Goal: Complete application form: Complete application form

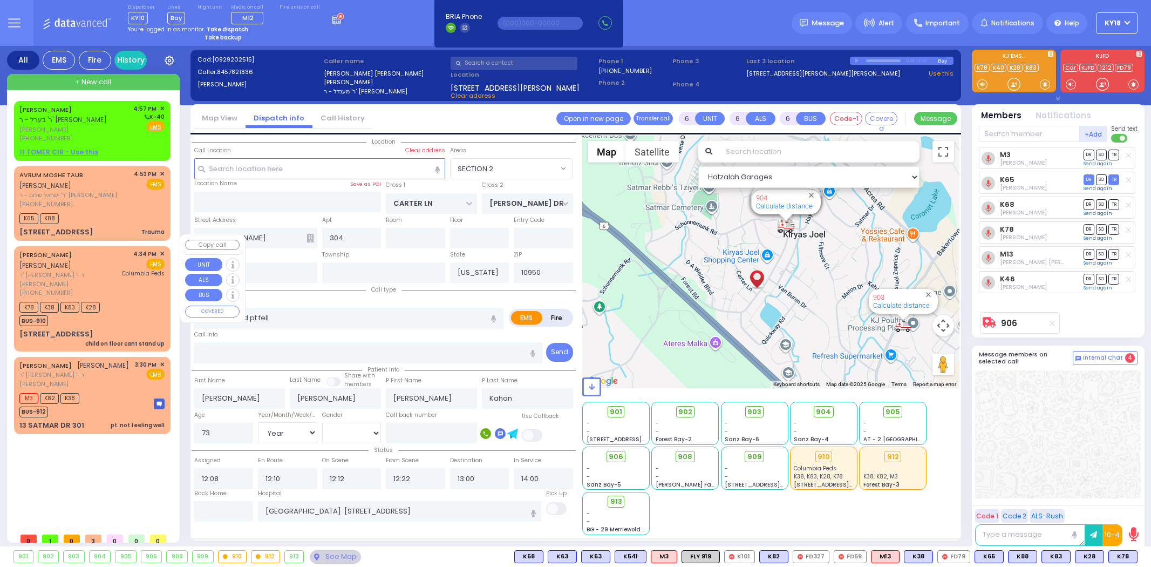
select select "SECTION 2"
select select "Year"
select select "[DEMOGRAPHIC_DATA]"
click at [85, 390] on div "M3 K82 K38 BUS-912" at bounding box center [52, 403] width 67 height 27
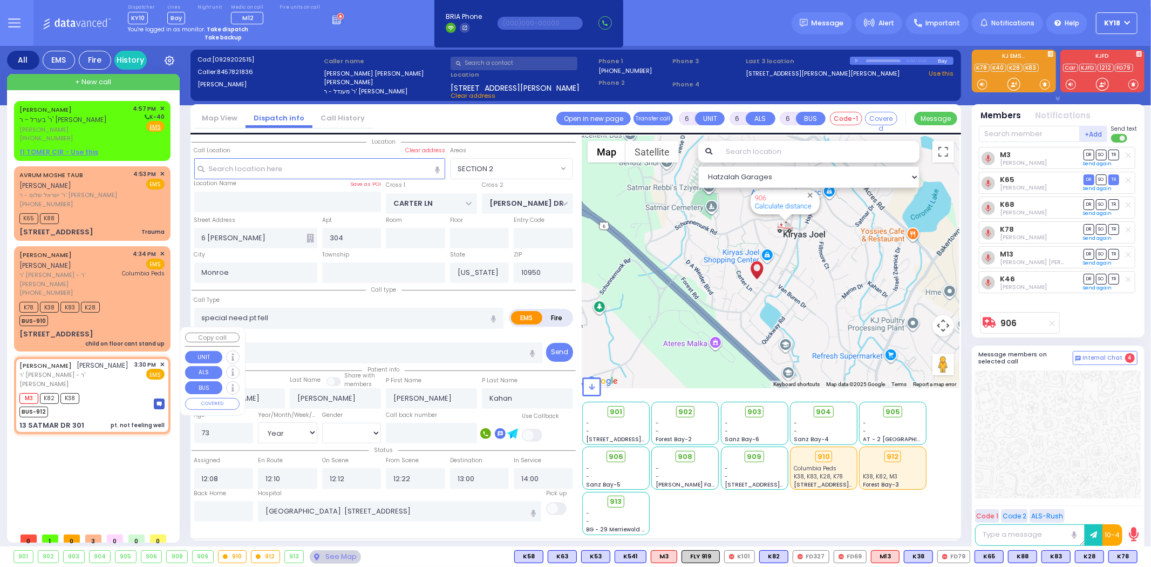
type input "2"
type input "1"
select select
type input "pt. not feeling well"
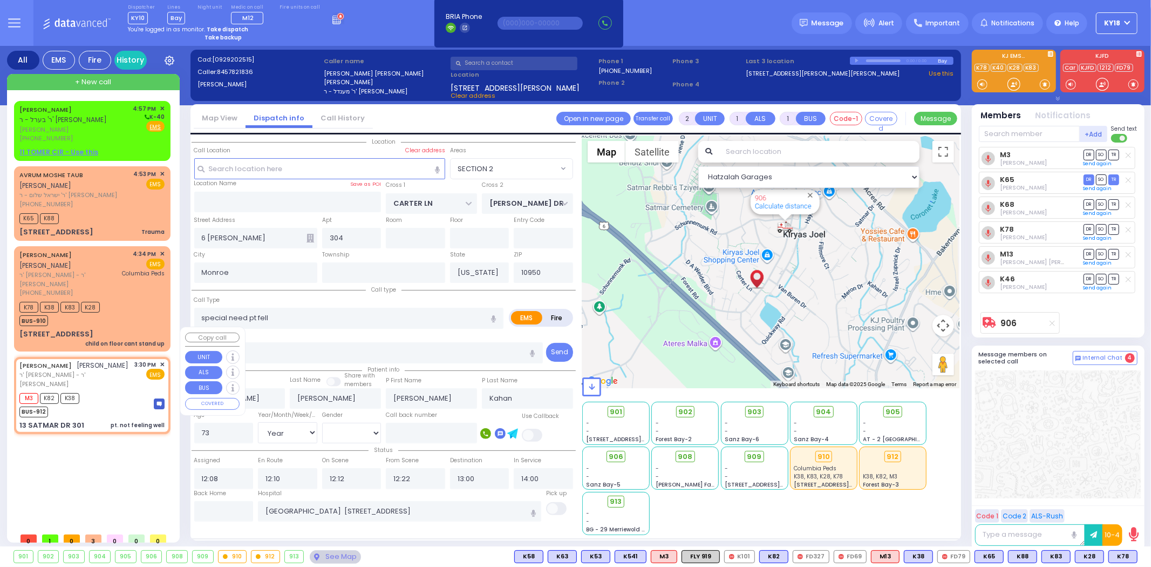
radio input "true"
type input "MRS."
type input "SPILLMAN"
select select
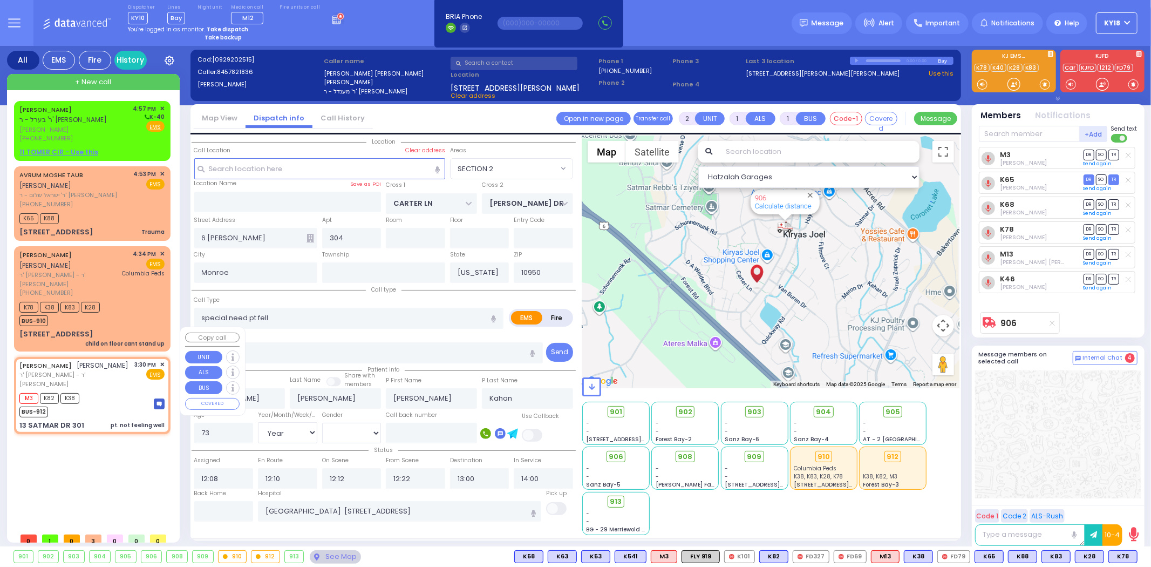
type input "15:30"
type input "15:32"
select select "Hatzalah Garages"
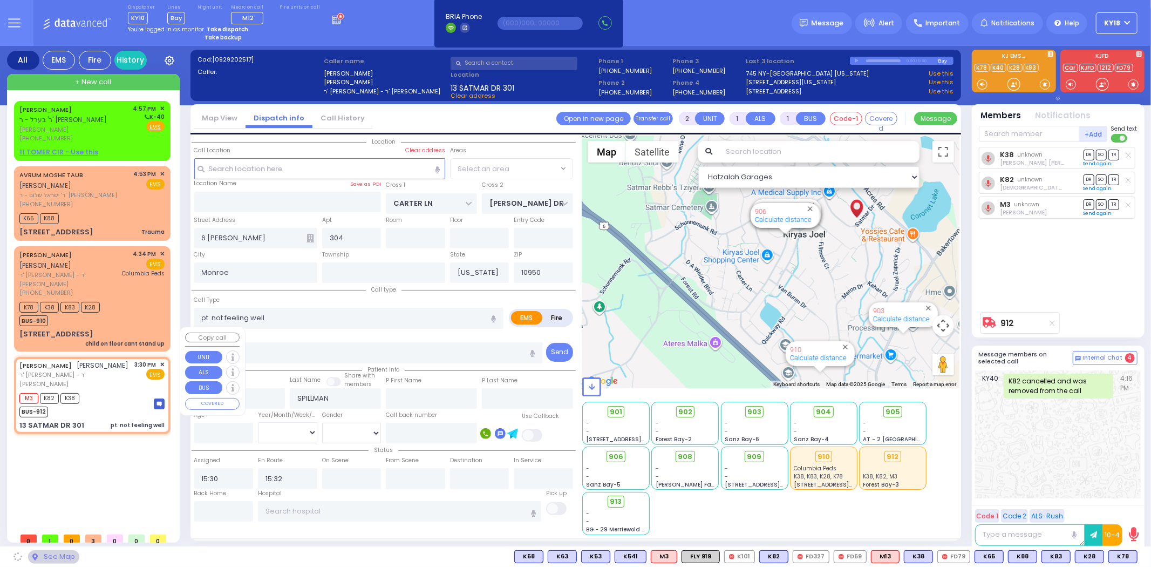
type input "SIGET COURT"
type input "ACRES RD"
type input "13 SATMAR DR"
type input "301"
type input "[PERSON_NAME]"
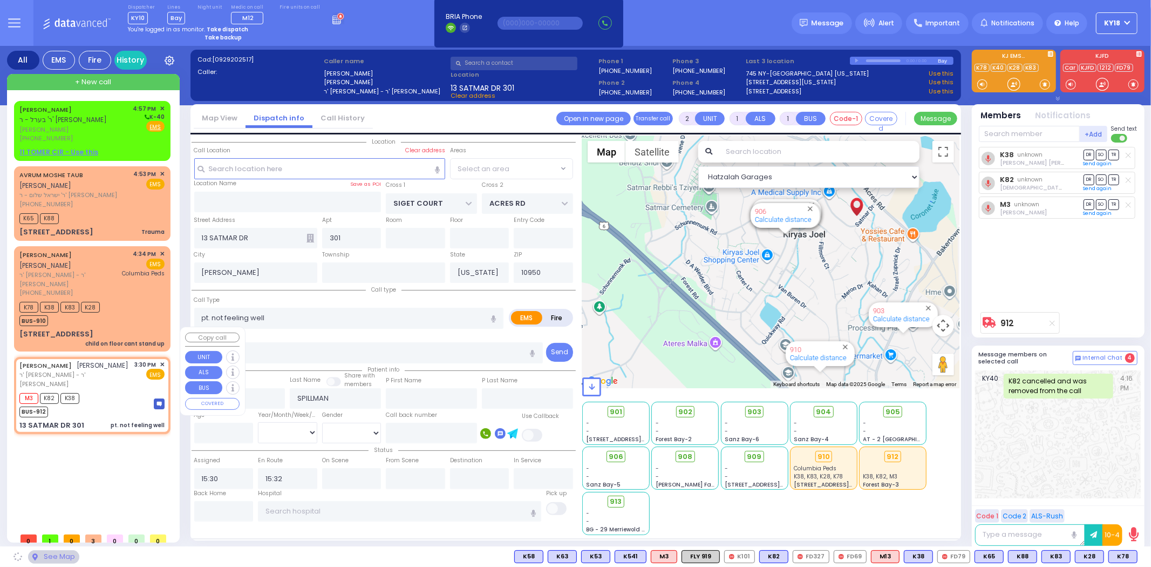
select select "SECTION 3"
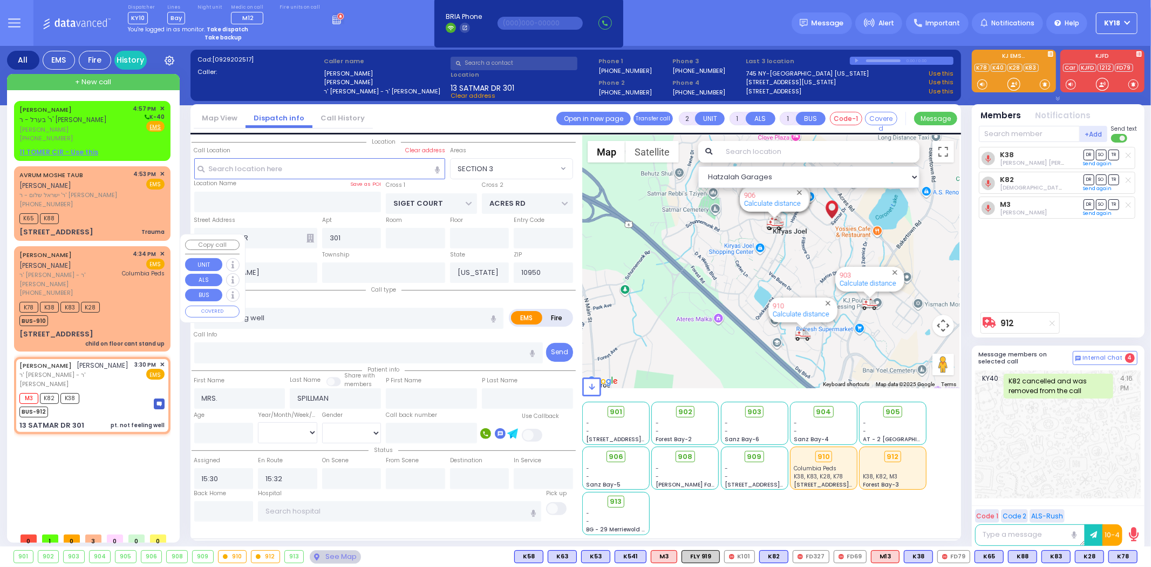
click at [115, 303] on div "K78 K38 K83 K28 BUS-910" at bounding box center [91, 312] width 145 height 27
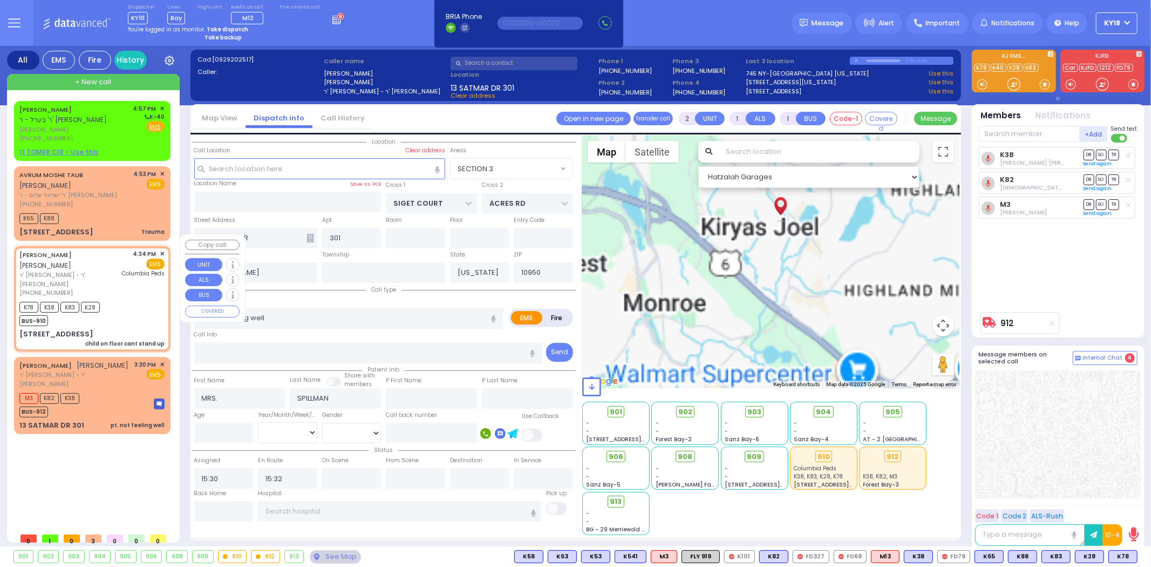
select select
type input "child on floor cant stand up"
radio input "true"
type input "[PERSON_NAME]"
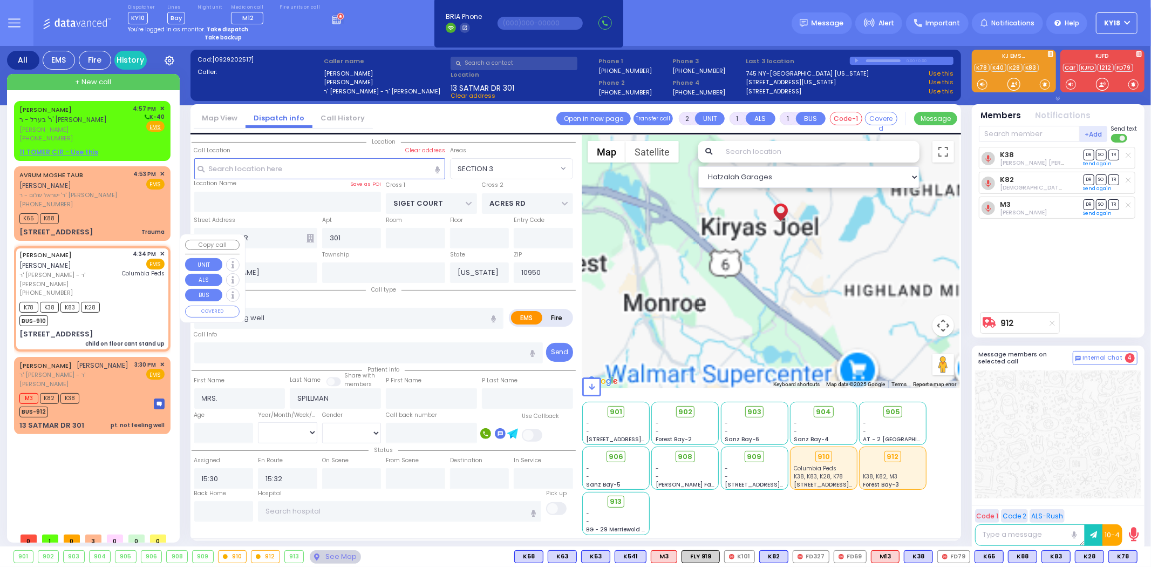
select select
type input "16:34"
type input "16:35"
type input "[GEOGRAPHIC_DATA]"
select select "Hatzalah Garages"
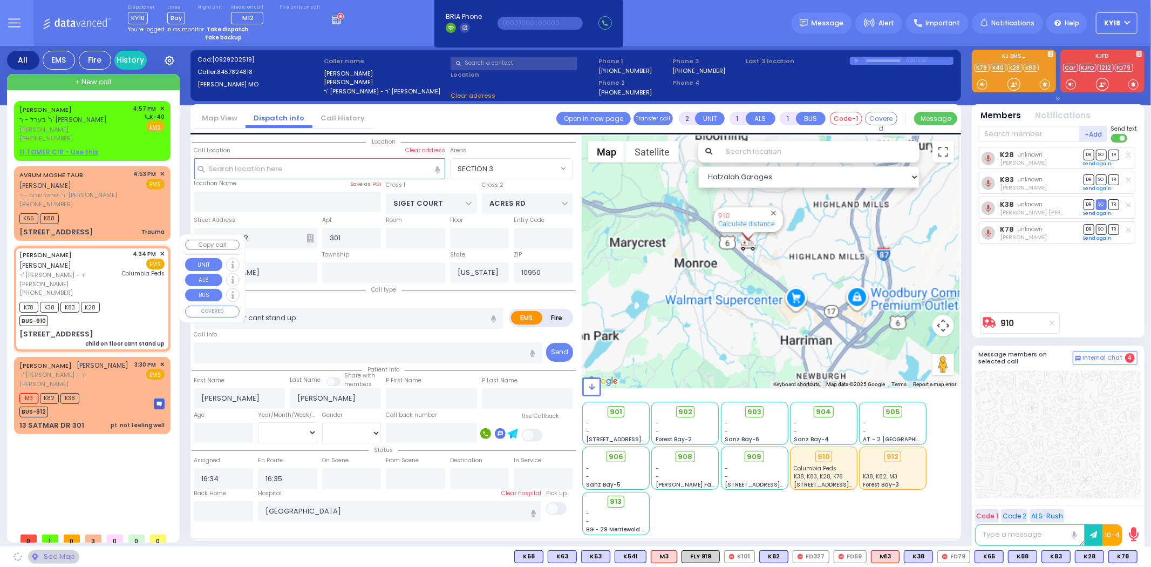
type input "[PERSON_NAME] BLVD"
type input "MERON DR"
type input "[STREET_ADDRESS]"
type input "Monroe"
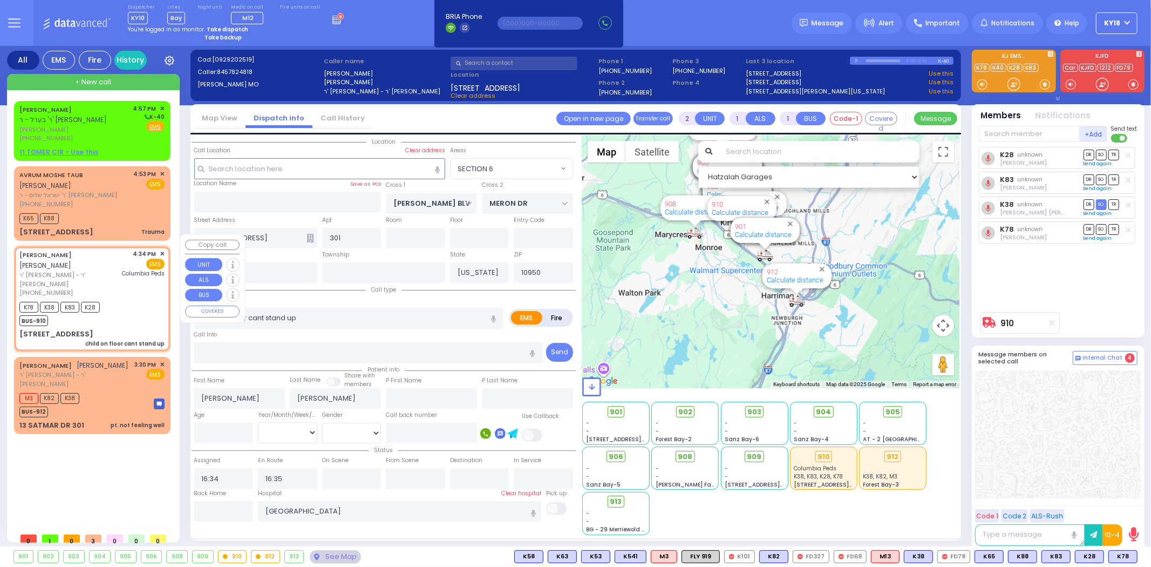
select select "SECTION 6"
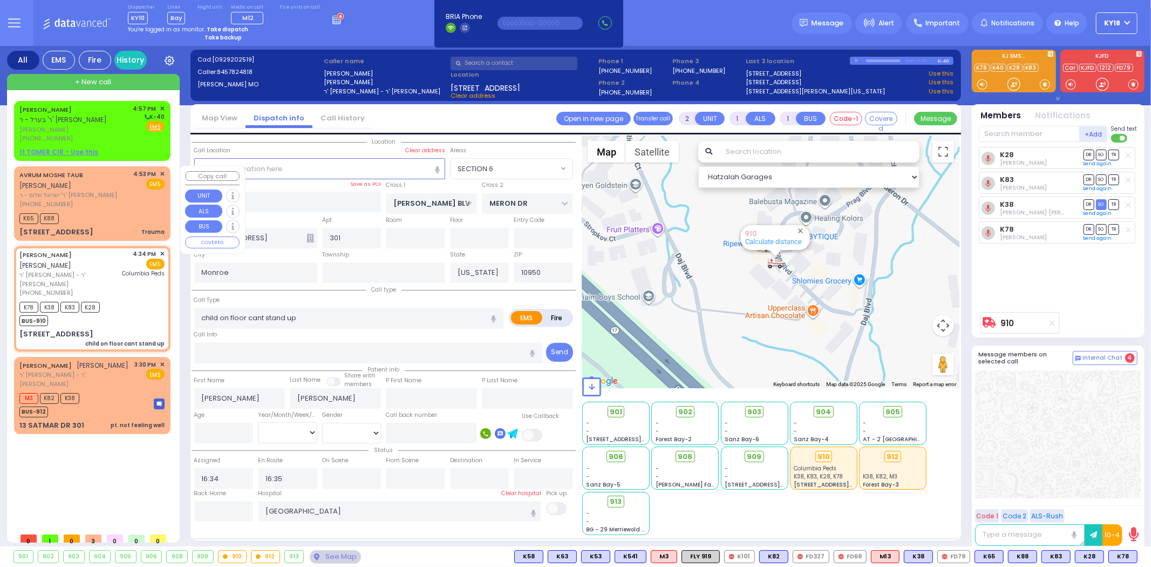
click at [125, 227] on div "[STREET_ADDRESS] Trauma" at bounding box center [91, 232] width 145 height 11
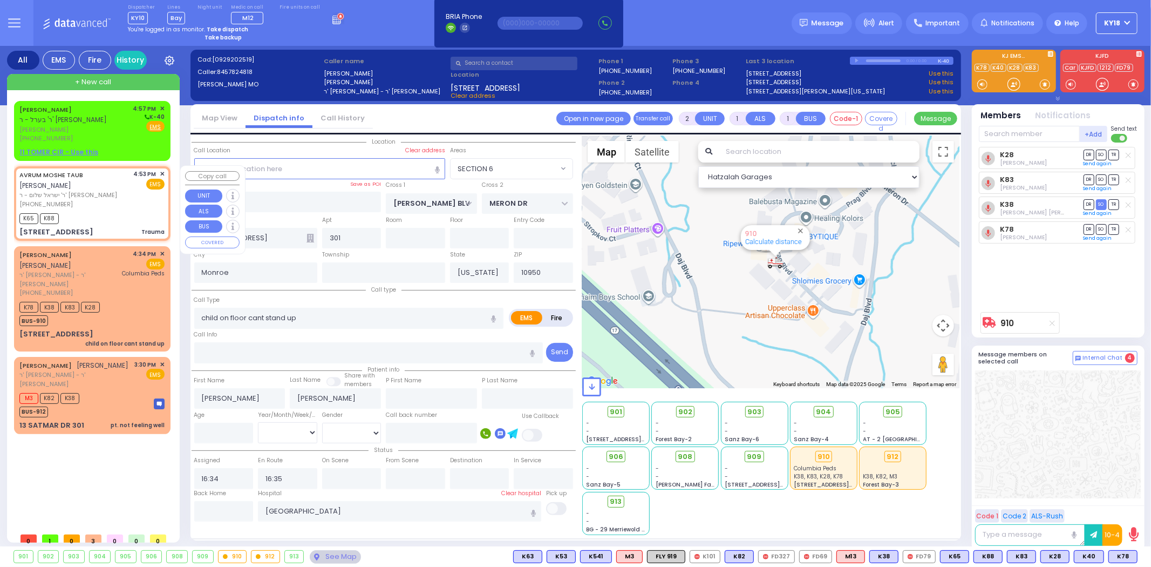
type input "0"
select select
type input "Trauma"
radio input "true"
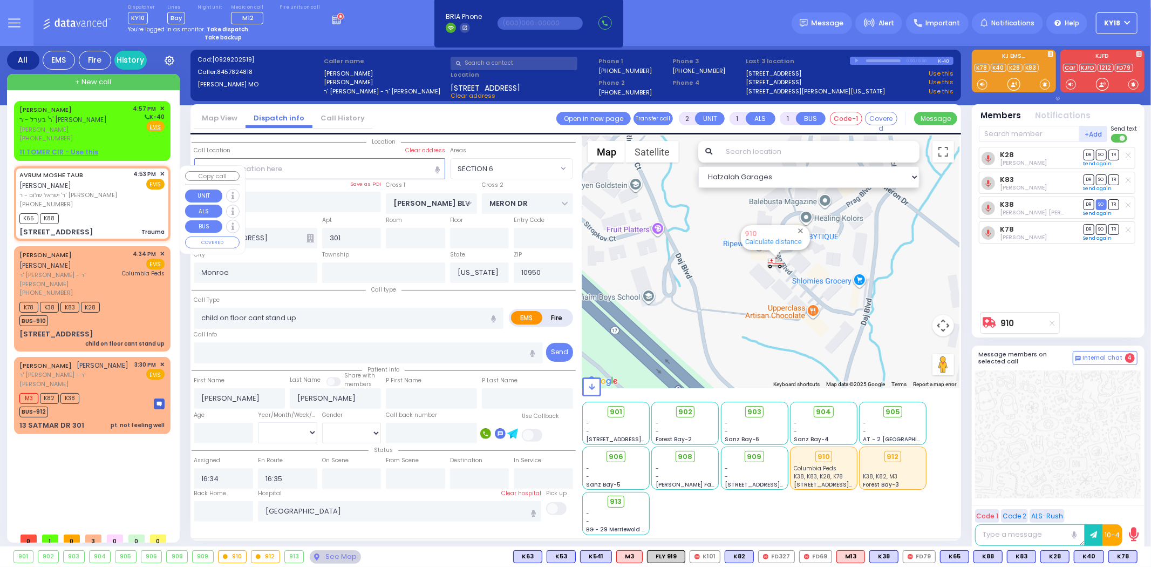
type input "AVRUM MOSHE"
type input "TAUB"
select select
type input "16:53"
type input "16:54"
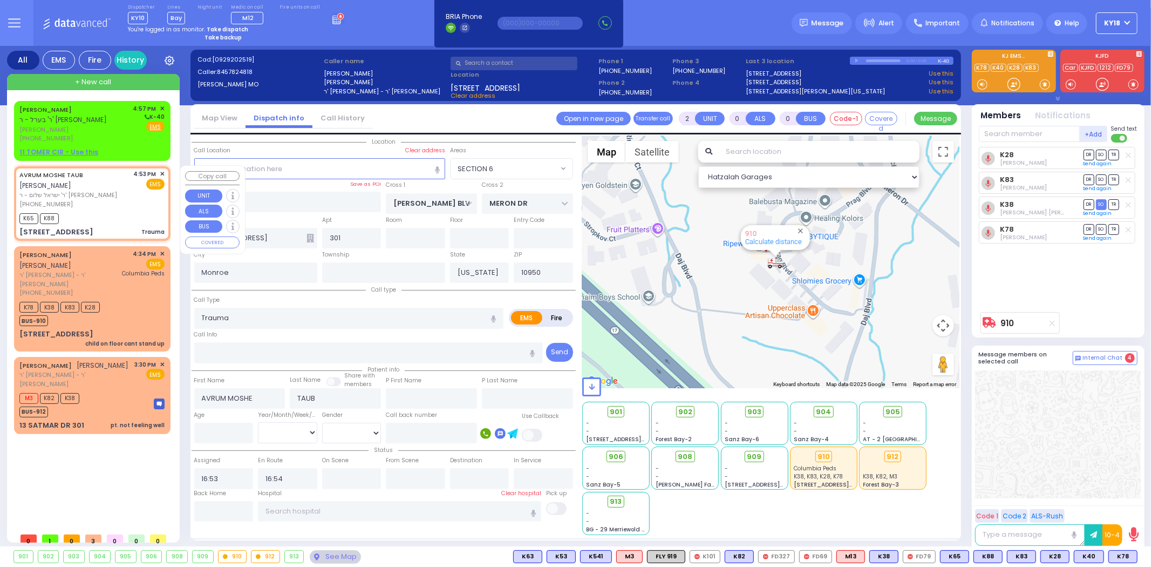
type input "DINEV COURT"
type input "[GEOGRAPHIC_DATA]"
type input "18 DINEV RD"
type input "201"
select select "BEIRECH [PERSON_NAME]"
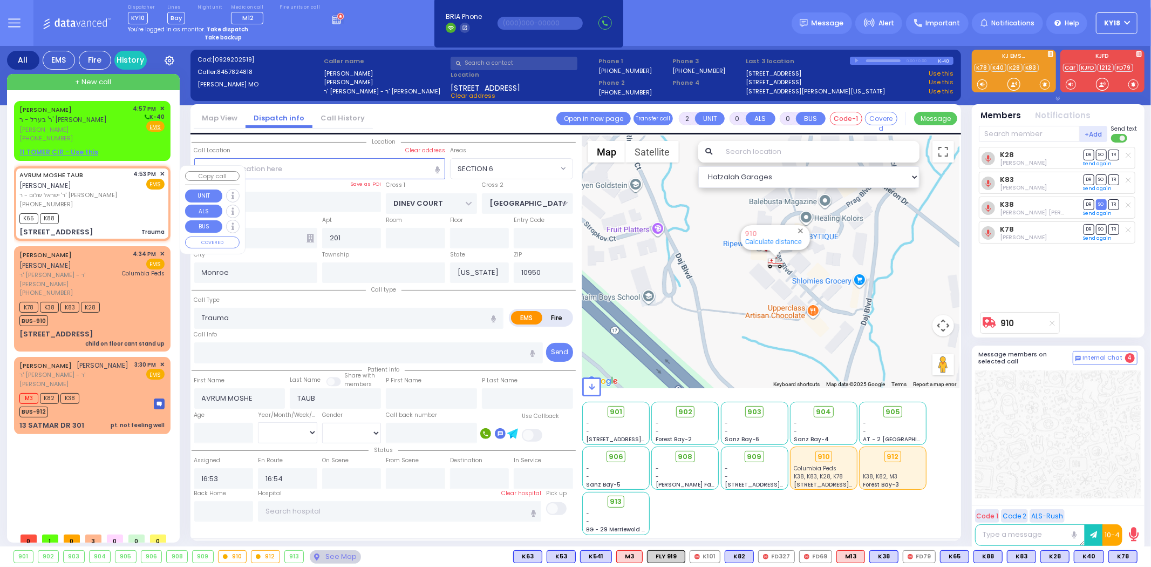
select select "Hatzalah Garages"
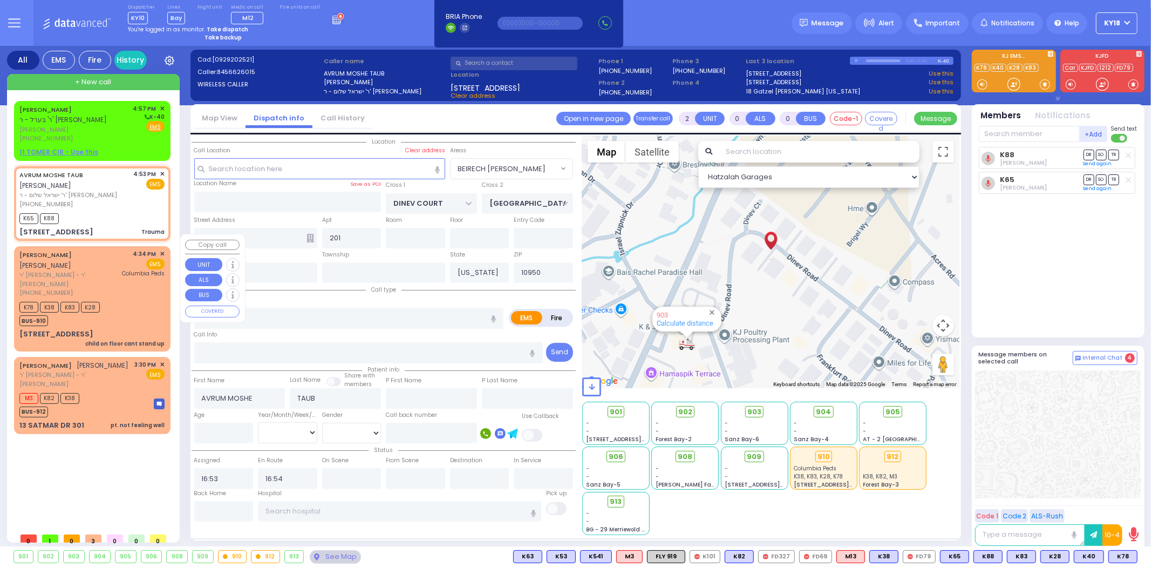
click at [118, 270] on span "ר' [PERSON_NAME] - ר' [PERSON_NAME]" at bounding box center [68, 279] width 99 height 18
type input "1"
select select
type input "child on floor cant stand up"
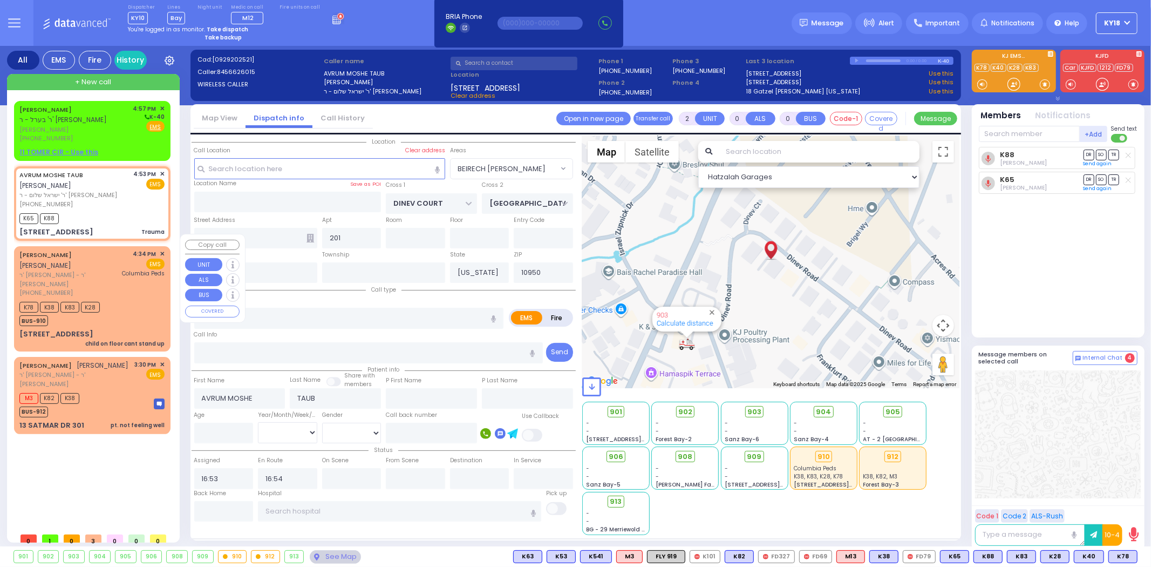
radio input "true"
type input "[PERSON_NAME]"
select select
type input "16:34"
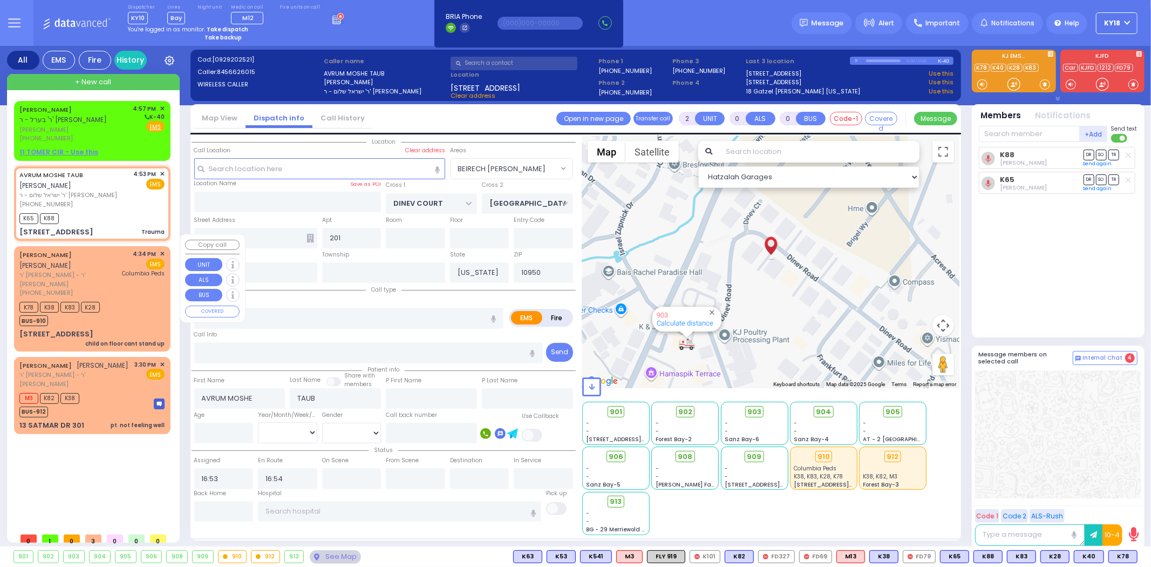
type input "16:35"
type input "[GEOGRAPHIC_DATA]"
select select "Hatzalah Garages"
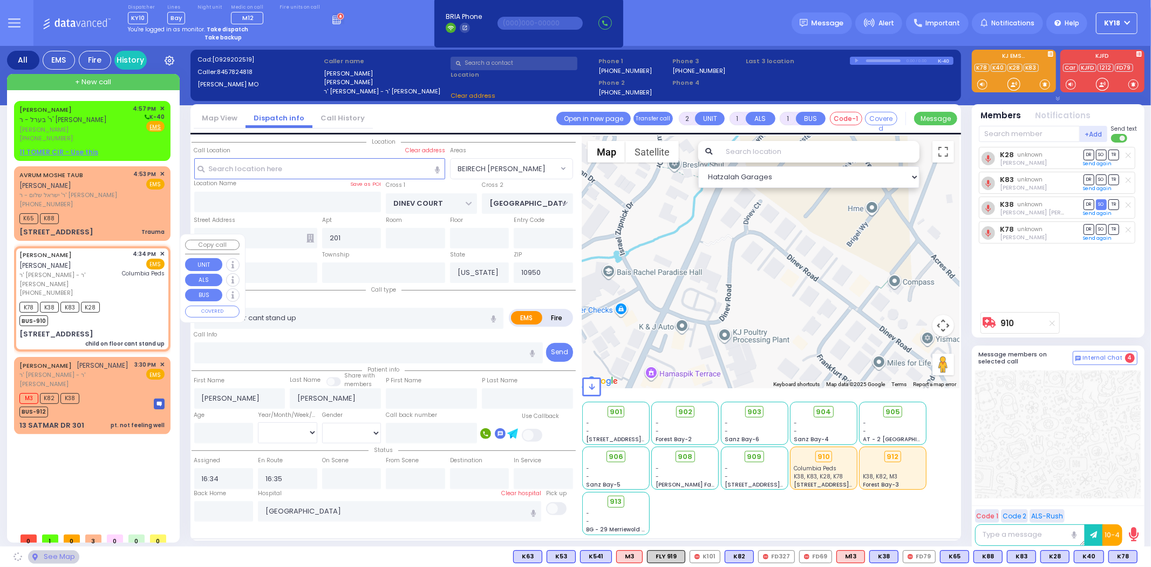
type input "[PERSON_NAME] BLVD"
type input "MERON DR"
type input "[STREET_ADDRESS]"
type input "301"
select select "SECTION 6"
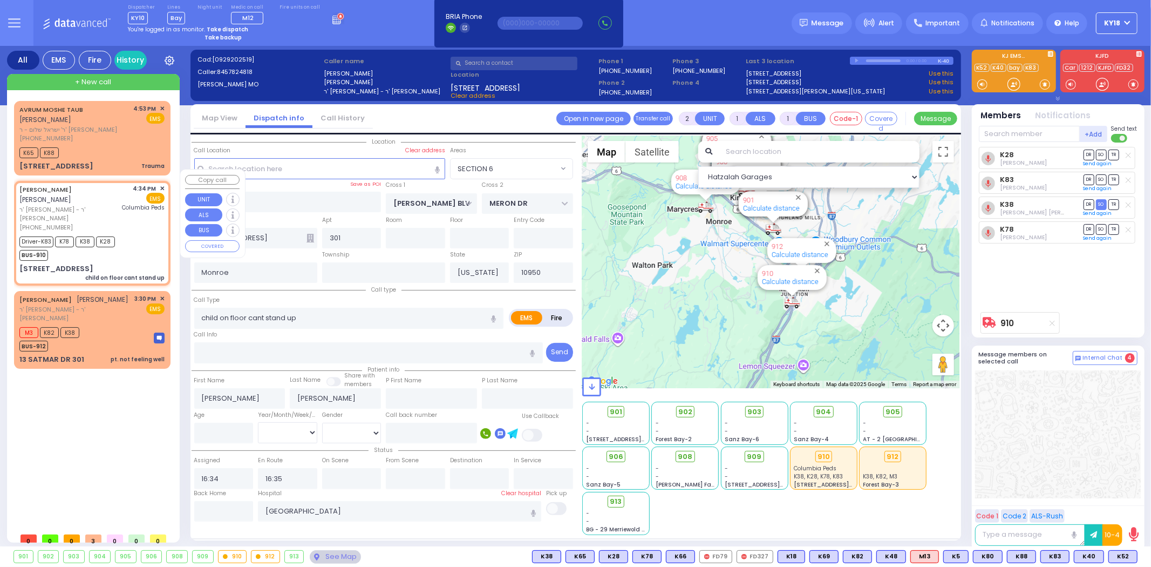
type input "6"
select select
radio input "true"
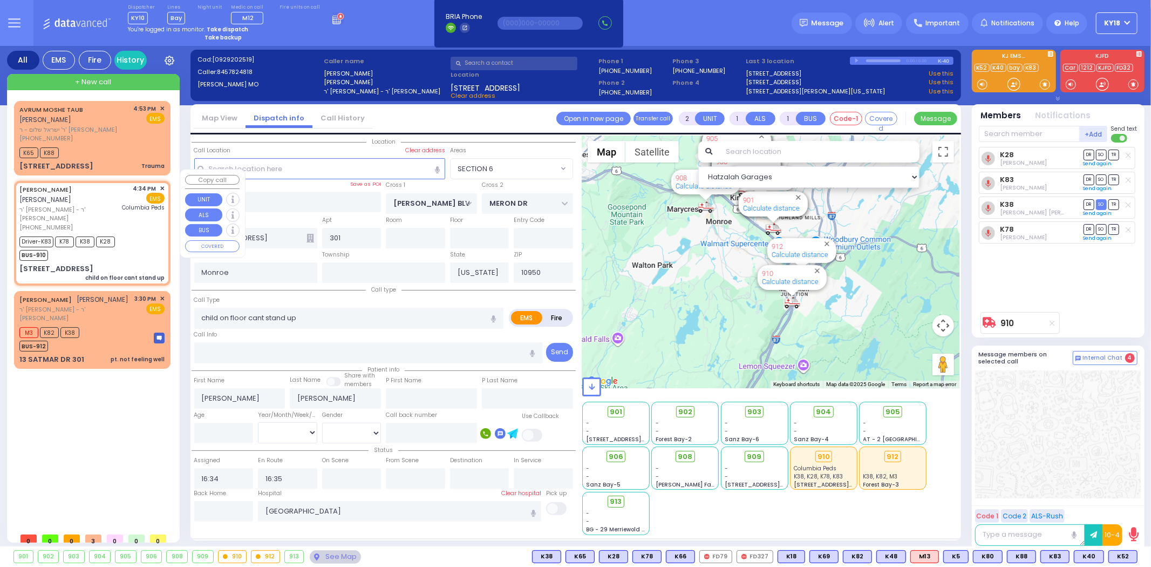
type input "Unknown"
select select "Year"
type input "16:38"
type input "17:10"
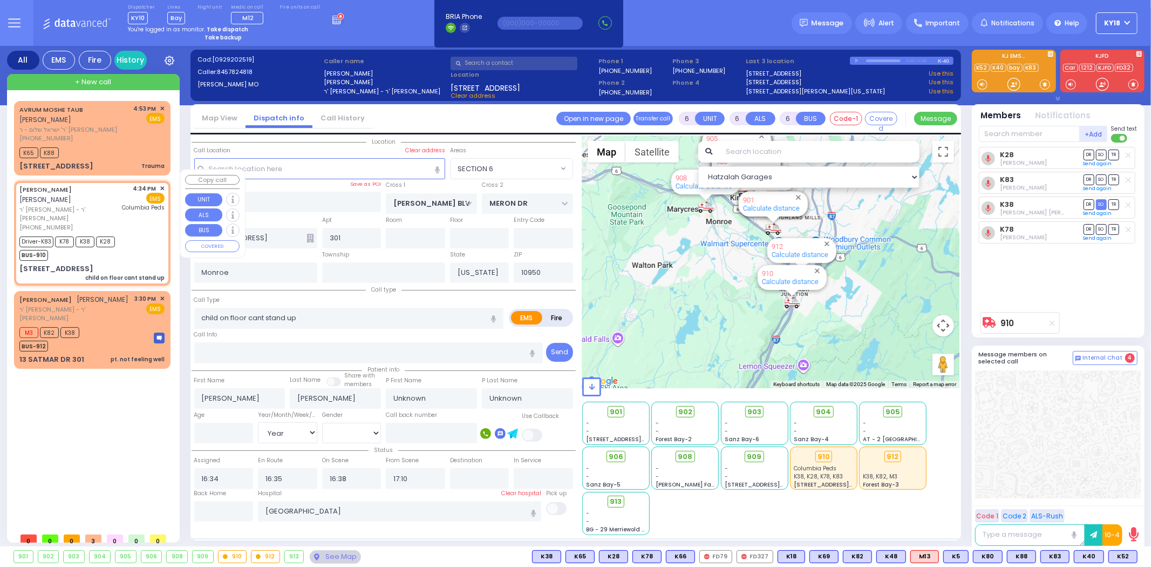
select select "Hatzalah Garages"
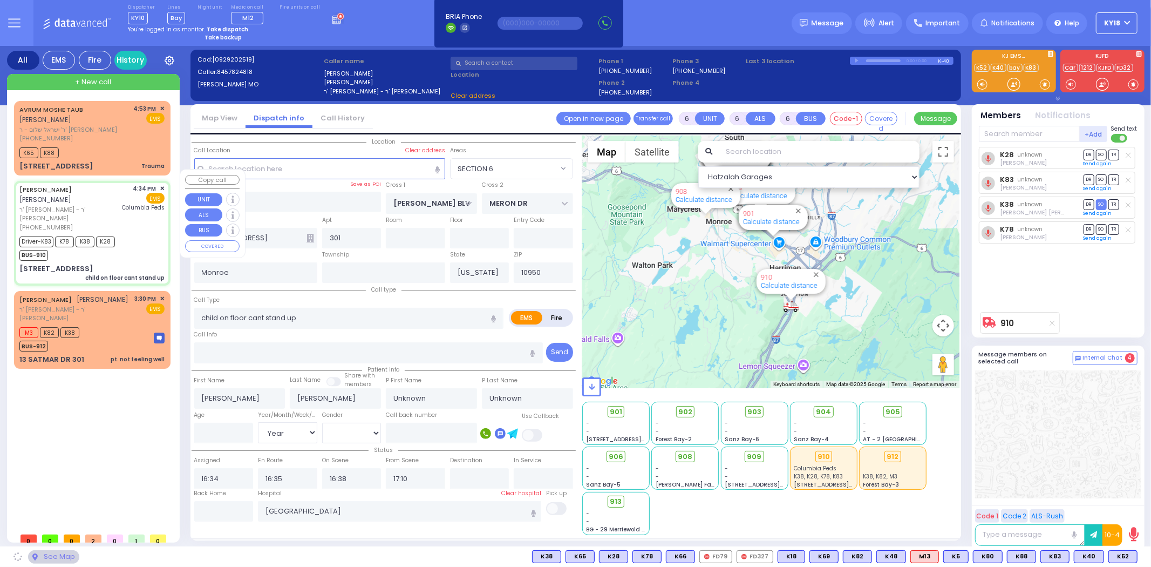
select select
radio input "true"
select select "Year"
select select "Hatzalah Garages"
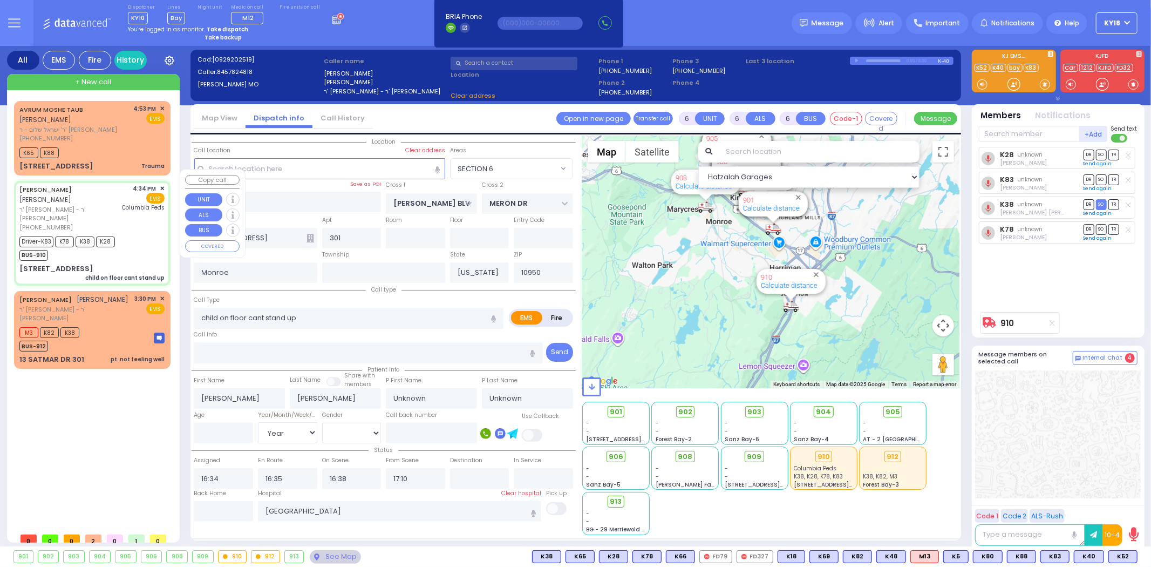
select select "SECTION 6"
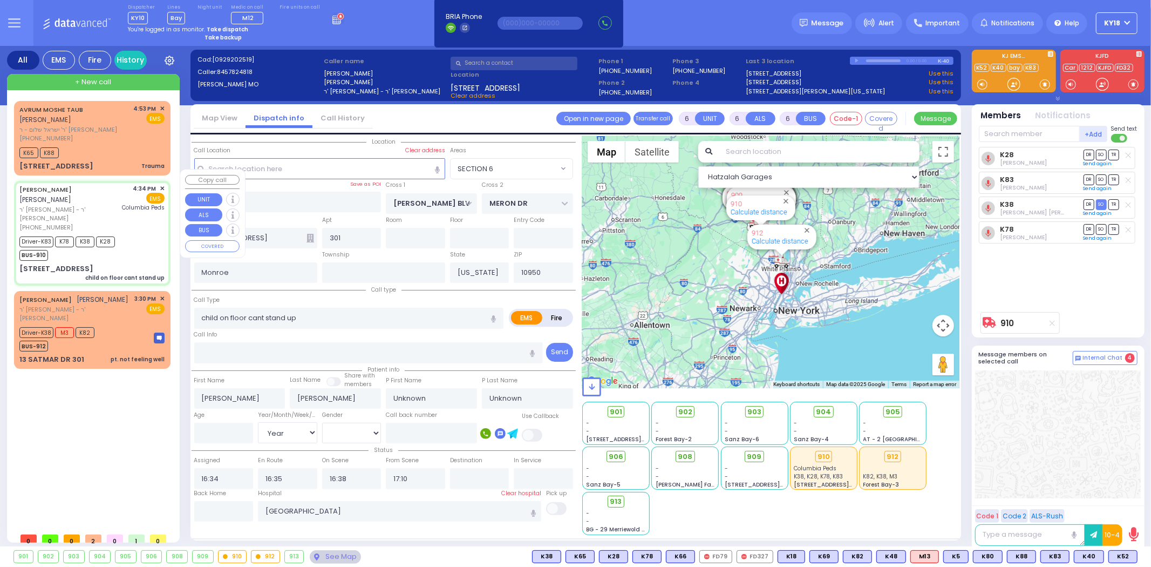
select select
radio input "true"
select select "Year"
select select "Hatzalah Garages"
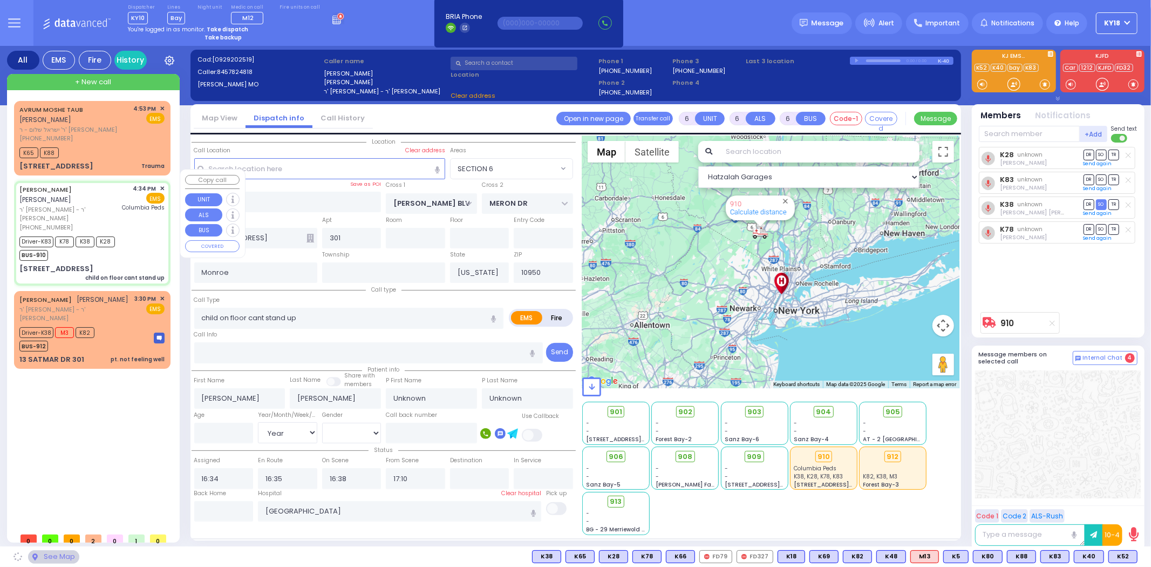
select select "SECTION 6"
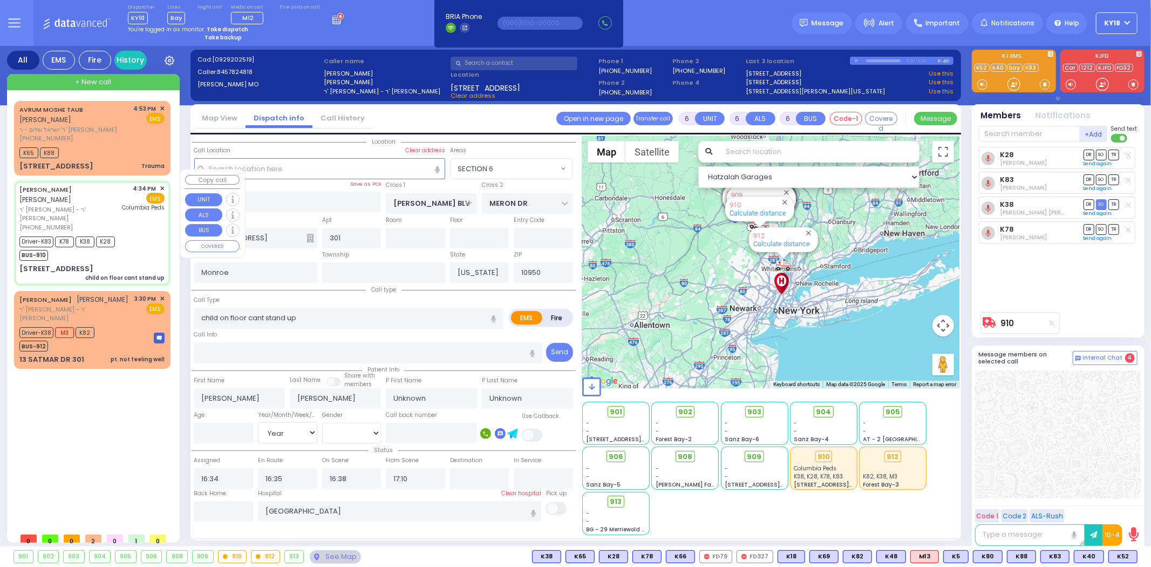
select select
radio input "true"
select select "Year"
select select "Hatzalah Garages"
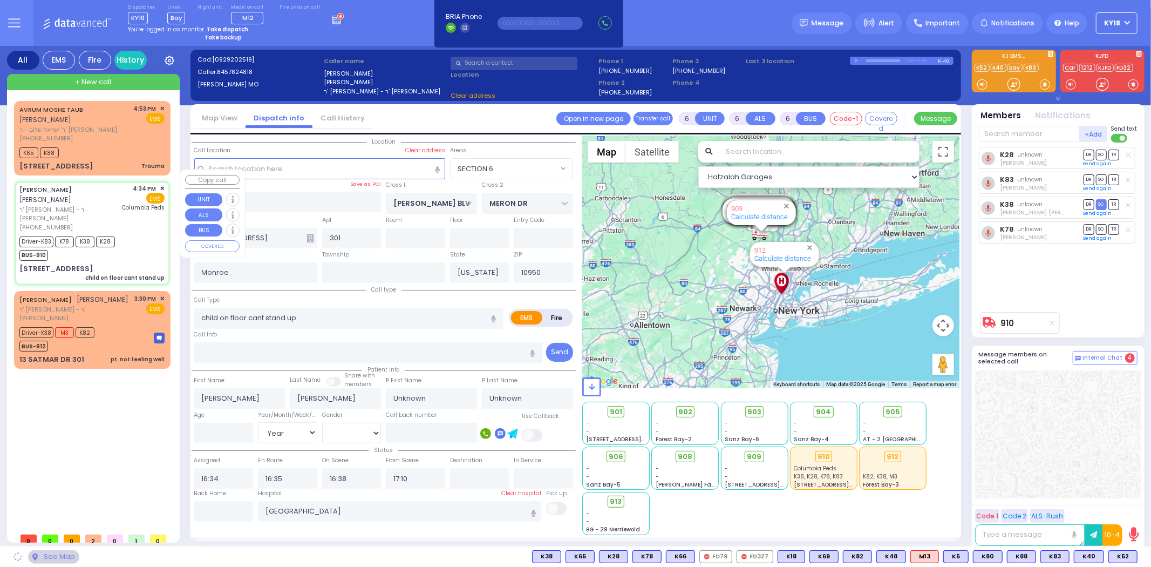
select select "SECTION 6"
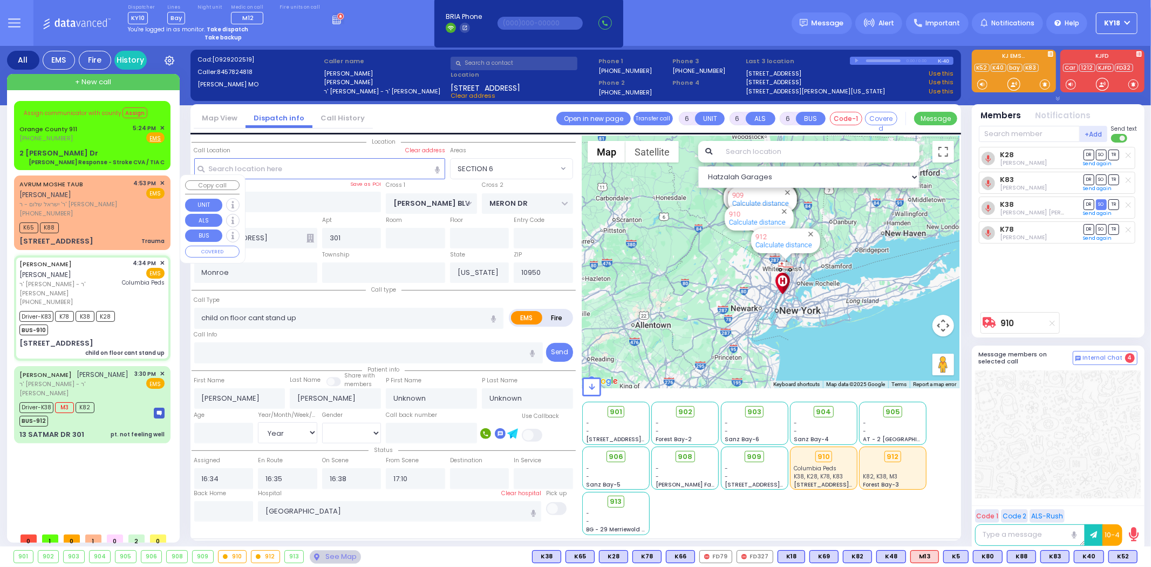
select select
radio input "true"
select select "Year"
select select "Hatzalah Garages"
select select "SECTION 6"
